Goal: Task Accomplishment & Management: Manage account settings

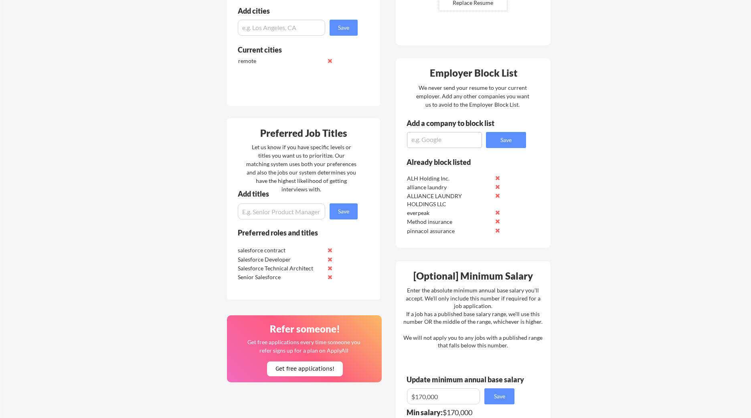
scroll to position [267, 0]
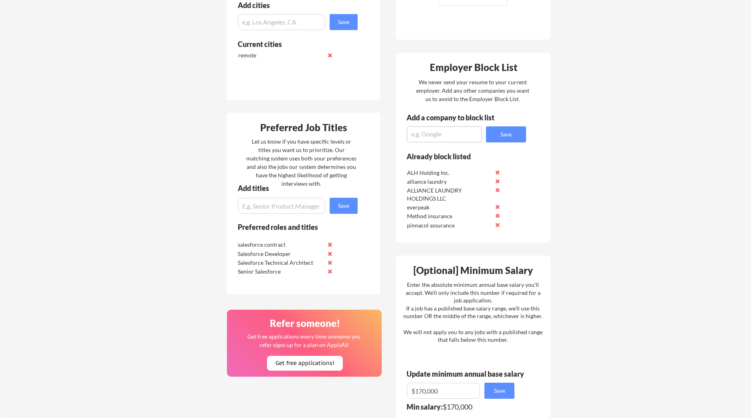
click at [276, 209] on input "input" at bounding box center [281, 206] width 87 height 16
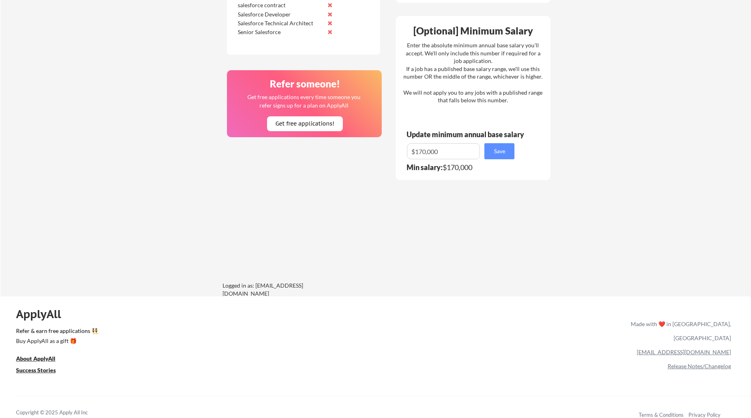
scroll to position [513, 0]
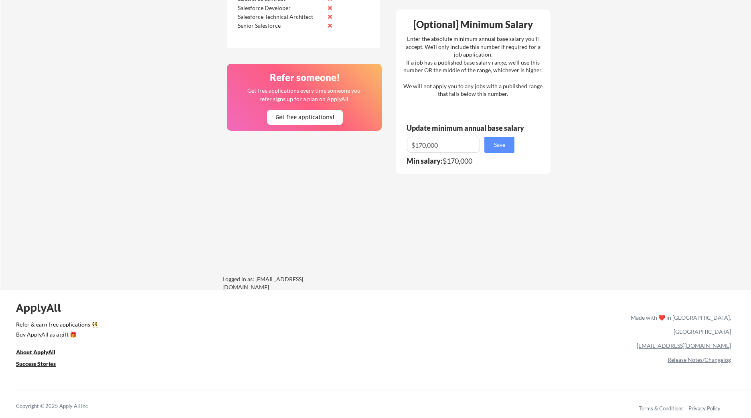
click at [520, 299] on div "ApplyAll Refer & earn free applications 👯‍♀️ Buy ApplyAll as a gift 🎁 About App…" at bounding box center [375, 358] width 751 height 127
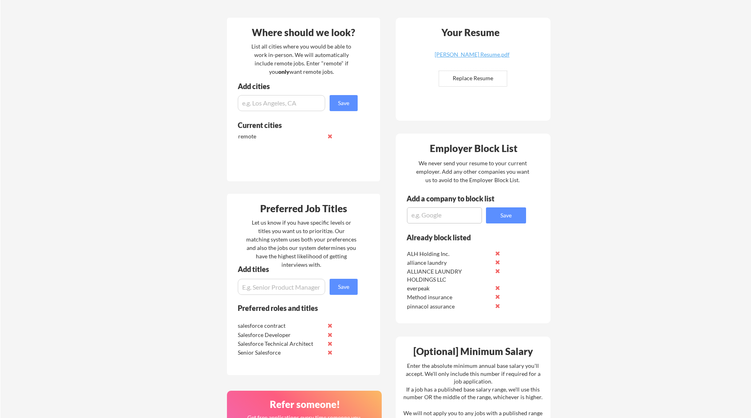
scroll to position [240, 0]
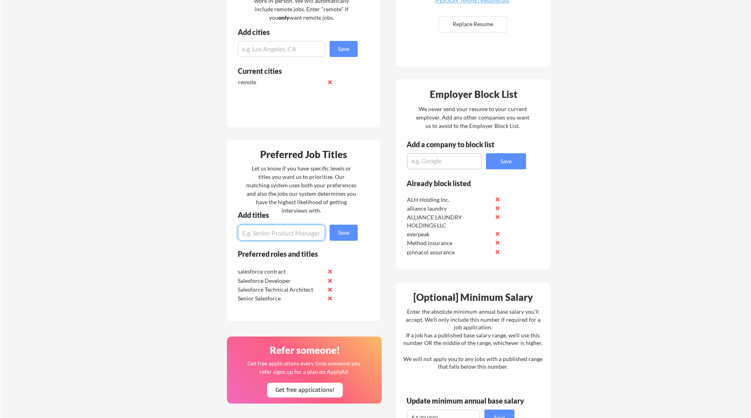
click at [285, 237] on input "input" at bounding box center [281, 233] width 87 height 16
paste input "Salesforce Data Cloud Consultant"
type input "Salesforce Data Cloud Consultant"
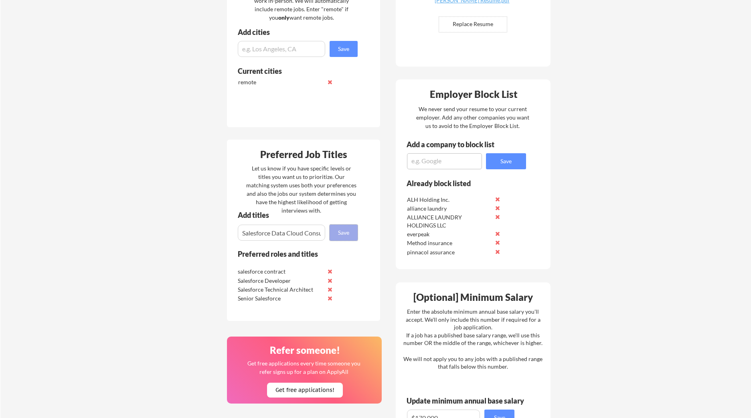
click at [342, 236] on button "Save" at bounding box center [344, 233] width 28 height 16
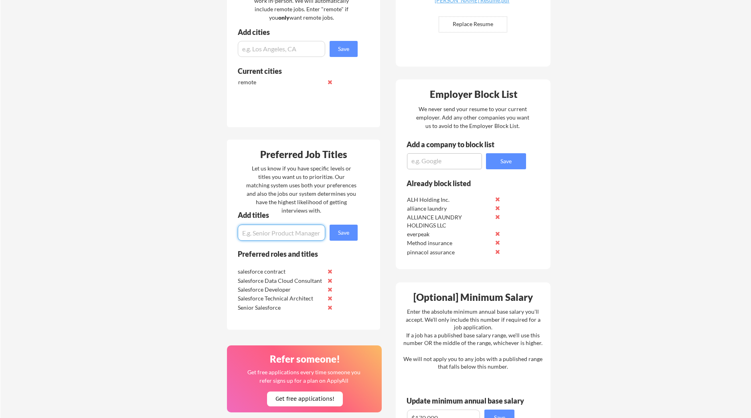
click at [287, 235] on input "input" at bounding box center [281, 233] width 87 height 16
paste input "Experience Cloud Consultant"
type input "Experience Cloud Consultant"
click at [359, 230] on div "Add titles Save" at bounding box center [294, 225] width 135 height 29
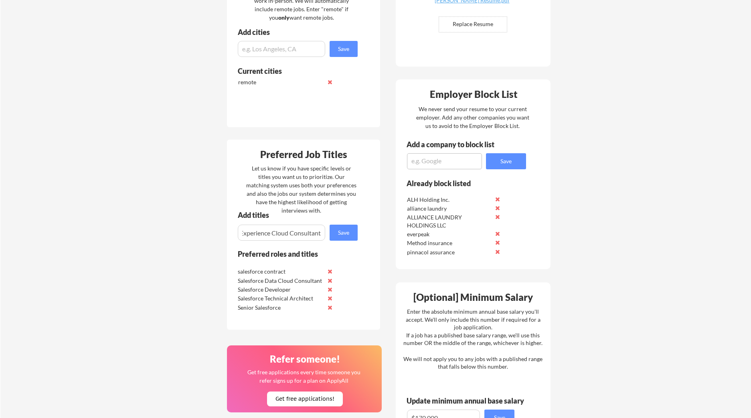
scroll to position [0, 0]
click at [345, 234] on button "Save" at bounding box center [344, 233] width 28 height 16
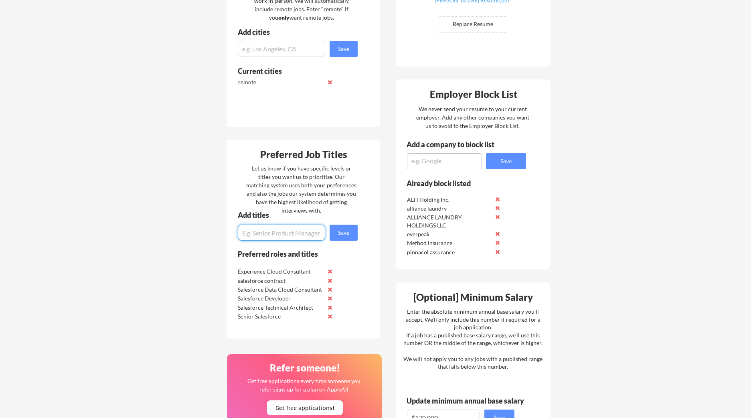
drag, startPoint x: 275, startPoint y: 234, endPoint x: 290, endPoint y: 232, distance: 15.4
click at [276, 234] on input "input" at bounding box center [281, 233] width 87 height 16
paste input "Field Service Lightning (FSL) Consultant/Developer"
type input "Field Service Lightning (FSL) Consultant/Developer"
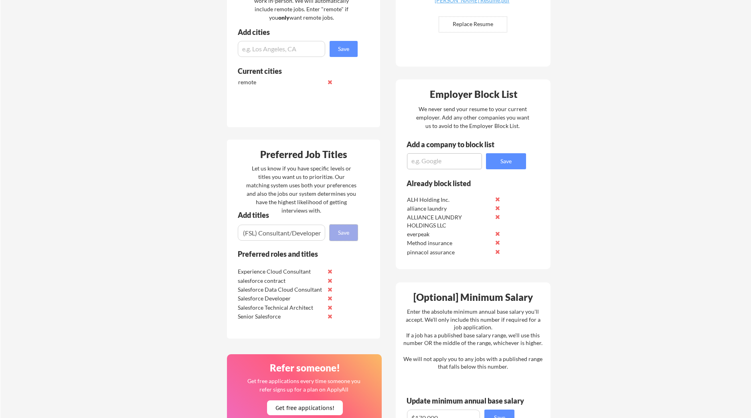
click at [347, 234] on button "Save" at bounding box center [344, 233] width 28 height 16
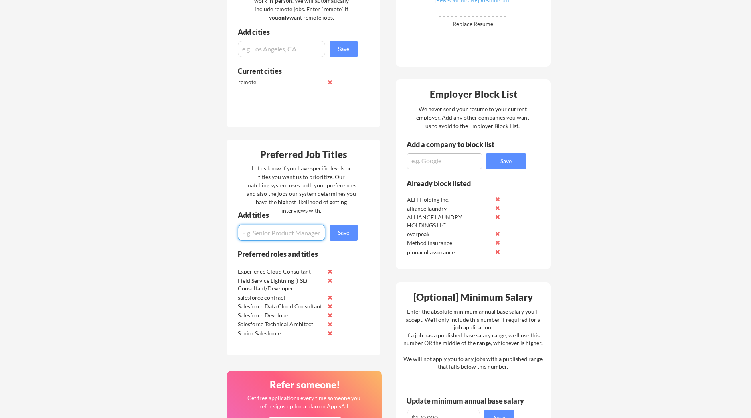
click at [266, 225] on div "Add titles Save" at bounding box center [294, 225] width 135 height 29
click at [265, 228] on input "input" at bounding box center [281, 233] width 87 height 16
paste input "Senior Salesforce Developer"
type input "Senior Salesforce Developer"
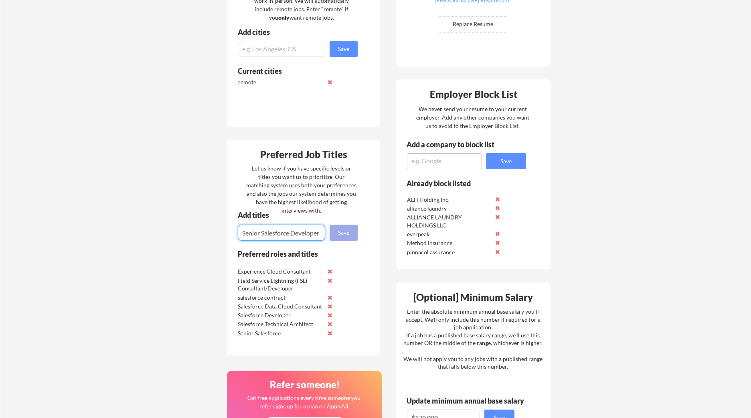
click at [338, 235] on button "Save" at bounding box center [344, 233] width 28 height 16
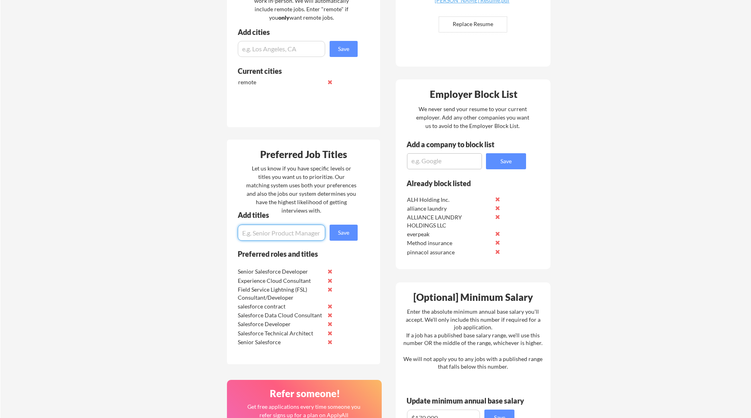
click at [332, 267] on div "Senior Salesforce Developer" at bounding box center [286, 270] width 101 height 9
click at [331, 270] on button at bounding box center [330, 271] width 6 height 6
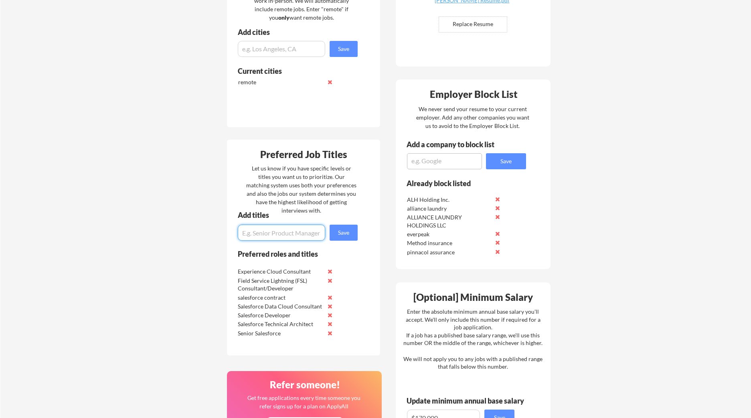
click at [282, 233] on input "input" at bounding box center [281, 233] width 87 height 16
paste input "Senior Salesforce Developer"
type input "Senior Salesforce Developer"
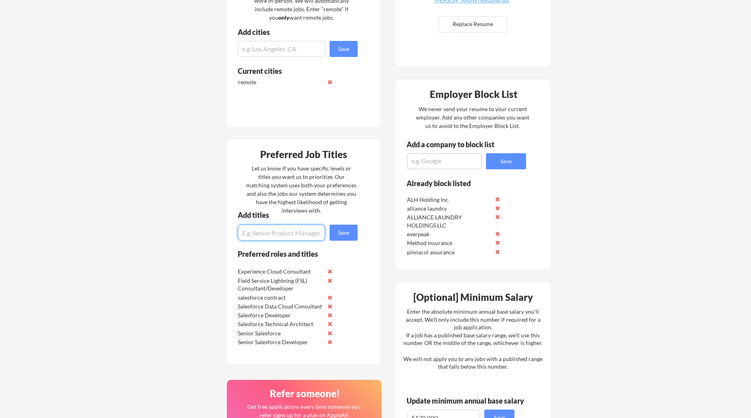
click at [265, 228] on input "input" at bounding box center [281, 233] width 87 height 16
click at [268, 233] on input "input" at bounding box center [281, 233] width 87 height 16
paste input "Lead Salesforce Engineer"
type input "Lead Salesforce Engineer"
click at [349, 229] on button "Save" at bounding box center [344, 233] width 28 height 16
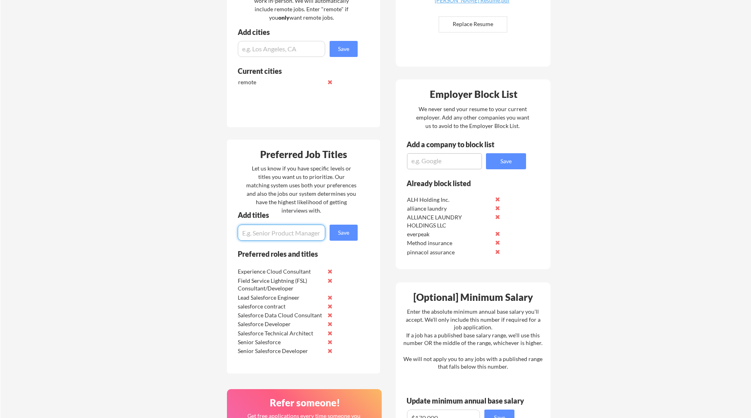
click at [279, 230] on input "input" at bounding box center [281, 233] width 87 height 16
paste input "Lead Salesforce Engineer"
type input "Lead Salesforce Engineer"
click at [337, 237] on button "Save" at bounding box center [344, 233] width 28 height 16
click at [307, 229] on input "input" at bounding box center [281, 233] width 87 height 16
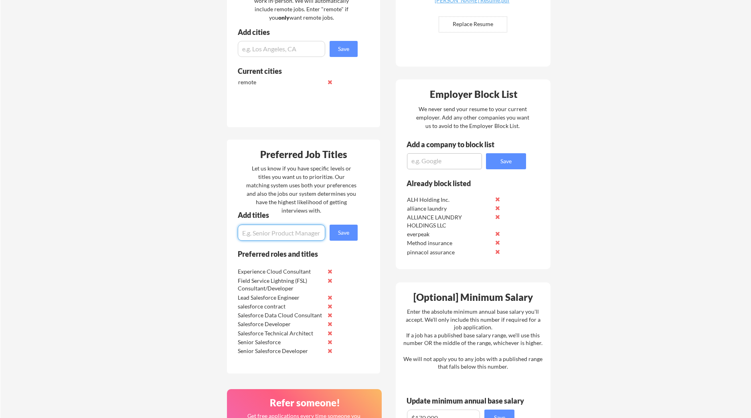
click at [298, 233] on input "input" at bounding box center [281, 233] width 87 height 16
paste input "Lead Salesforce Engineer"
click at [285, 233] on input "input" at bounding box center [281, 233] width 87 height 16
click at [258, 242] on div "Preferred Job Titles Let us know if you have specific levels or titles you want…" at bounding box center [303, 256] width 153 height 233
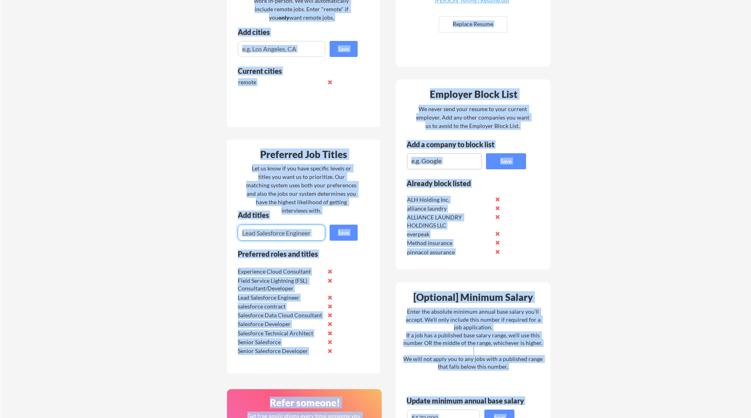
click at [269, 237] on input "input" at bounding box center [281, 233] width 87 height 16
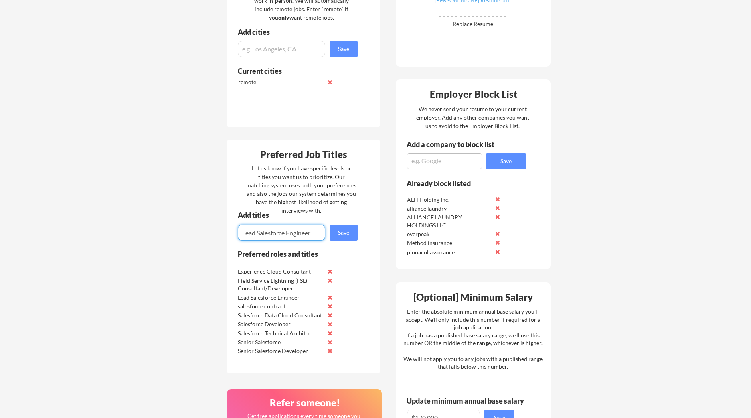
click at [269, 237] on input "input" at bounding box center [281, 233] width 87 height 16
click at [296, 235] on input "input" at bounding box center [281, 233] width 87 height 16
type input "S"
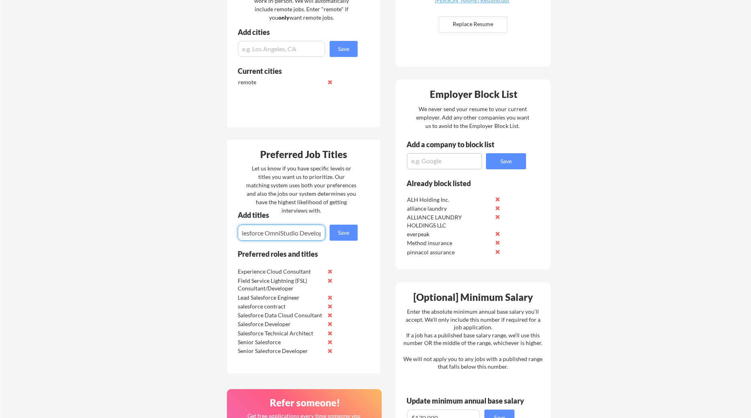
scroll to position [0, 16]
type input "Salesforce OmniStudio Developer"
click at [330, 225] on button "Save" at bounding box center [344, 233] width 28 height 16
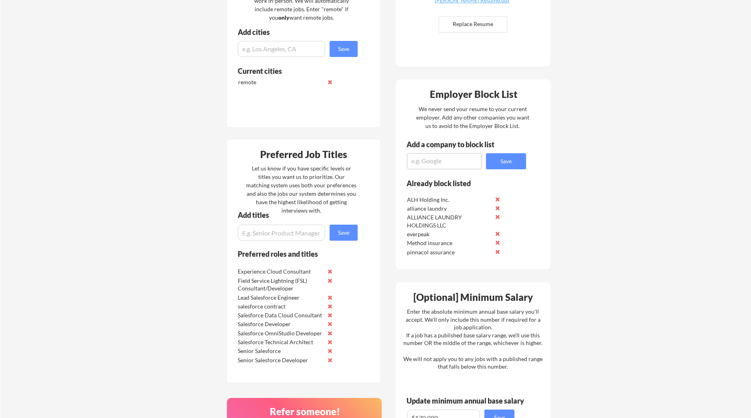
click at [147, 341] on div "Your Dashboard Woohoo! You're ready to be applied! 🙌 We'll start applying you t…" at bounding box center [375, 201] width 751 height 819
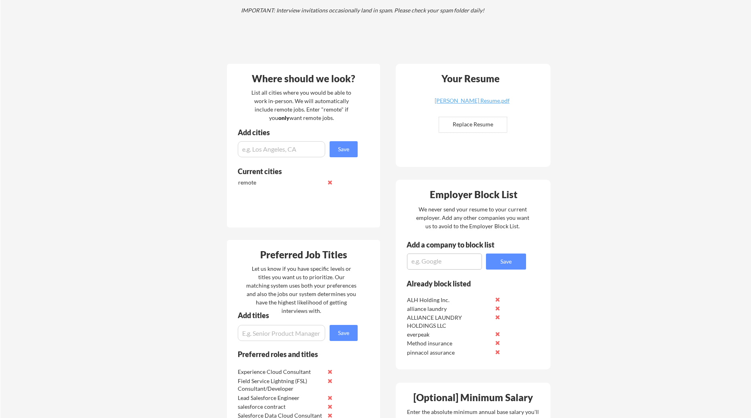
scroll to position [142, 0]
